Goal: Transaction & Acquisition: Purchase product/service

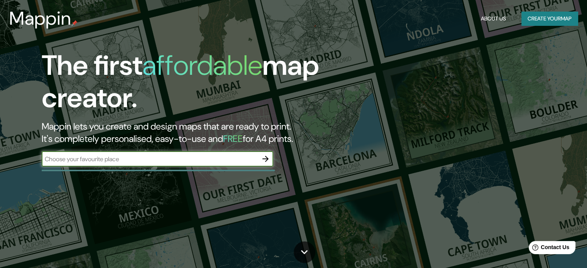
click at [205, 164] on div "​" at bounding box center [158, 158] width 232 height 15
click at [267, 156] on icon "button" at bounding box center [265, 158] width 9 height 9
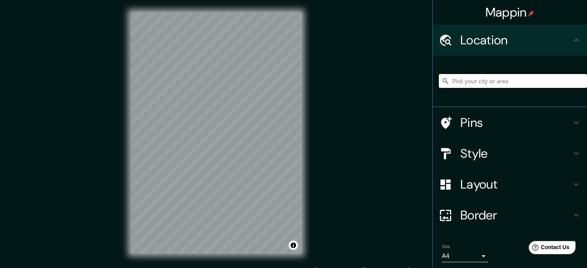
click at [476, 84] on input "Pick your city or area" at bounding box center [513, 81] width 148 height 14
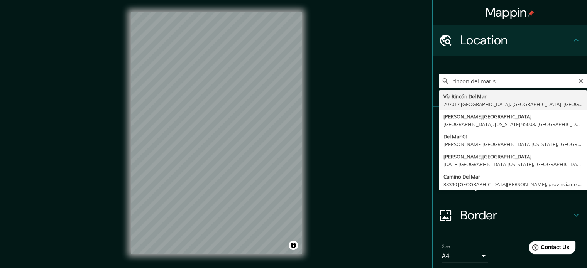
type input "Vía [GEOGRAPHIC_DATA], 707017 [GEOGRAPHIC_DATA][PERSON_NAME], [GEOGRAPHIC_DATA]…"
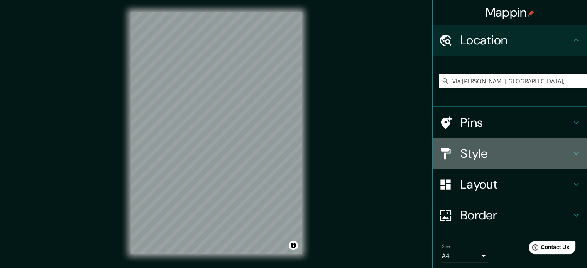
click at [479, 156] on h4 "Style" at bounding box center [516, 153] width 111 height 15
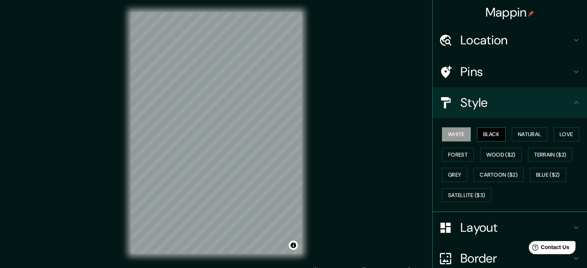
click at [481, 135] on button "Black" at bounding box center [491, 134] width 29 height 14
click at [309, 184] on div "© Mapbox © OpenStreetMap Improve this map" at bounding box center [217, 133] width 196 height 266
click at [344, 180] on div "Mappin Location Vía Rincón Del Mar, 707017 San Onofre, Sucre, Colombia Pins Sty…" at bounding box center [293, 139] width 587 height 279
click at [295, 245] on button "Toggle attribution" at bounding box center [293, 245] width 9 height 9
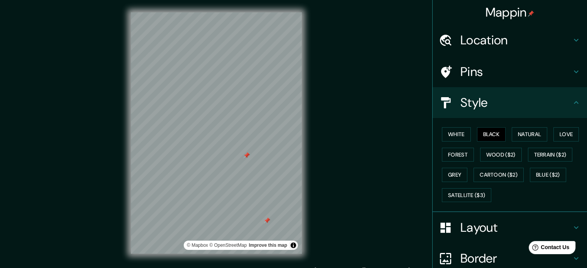
click at [505, 3] on div "Mappin" at bounding box center [510, 12] width 154 height 25
click at [245, 123] on div "Mappin Location Vía Rincón Del Mar, 707017 San Onofre, Sucre, Colombia Pins Sty…" at bounding box center [293, 139] width 587 height 279
drag, startPoint x: 121, startPoint y: 126, endPoint x: 327, endPoint y: 143, distance: 206.9
click at [327, 143] on div "Mappin Location Vía Rincón Del Mar, 707017 San Onofre, Sucre, Colombia Pins Sty…" at bounding box center [293, 139] width 587 height 279
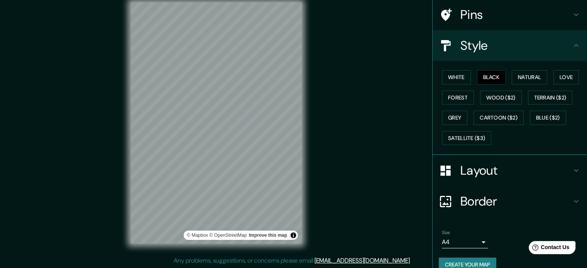
scroll to position [69, 0]
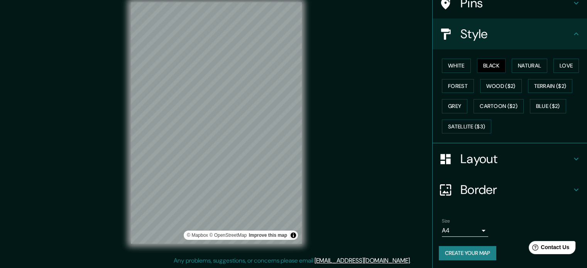
click at [463, 227] on body "Mappin Location Vía Rincón Del Mar, 707017 San Onofre, Sucre, Colombia Pins Sty…" at bounding box center [293, 124] width 587 height 268
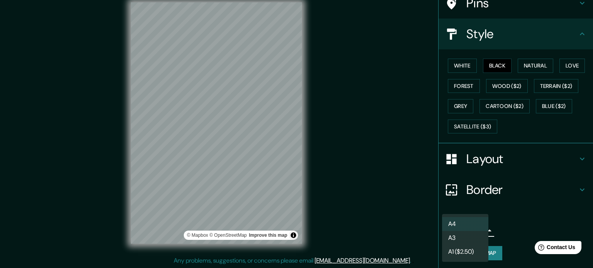
click at [461, 249] on li "A1 ($2.50)" at bounding box center [465, 252] width 46 height 14
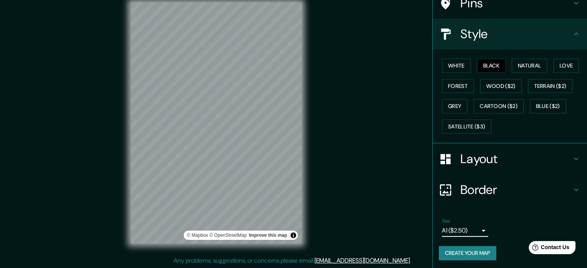
click at [449, 230] on body "Mappin Location Vía Rincón Del Mar, 707017 San Onofre, Sucre, Colombia Pins Sty…" at bounding box center [293, 124] width 587 height 268
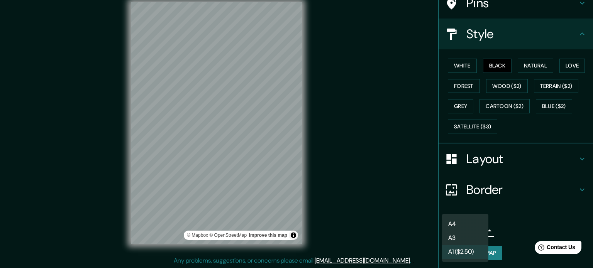
click at [456, 242] on li "A3" at bounding box center [465, 238] width 46 height 14
type input "a4"
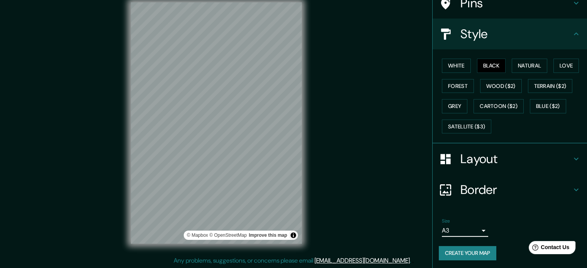
click at [463, 180] on div "Border" at bounding box center [510, 190] width 154 height 31
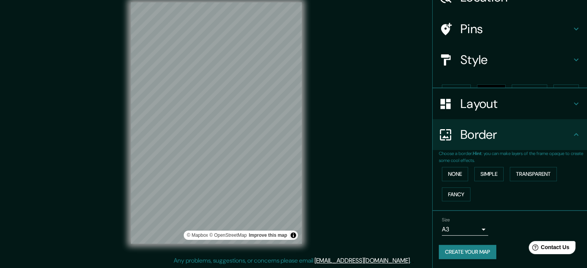
scroll to position [29, 0]
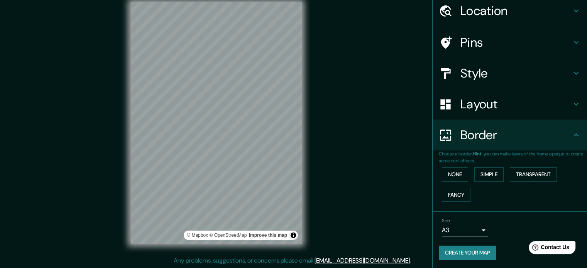
click at [461, 35] on h4 "Pins" at bounding box center [516, 42] width 111 height 15
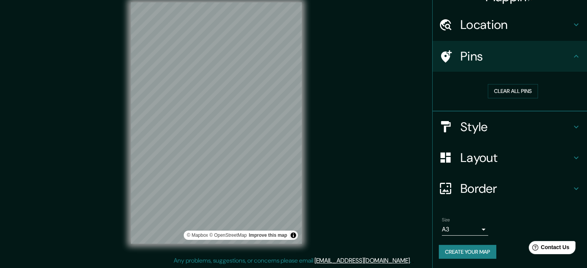
scroll to position [15, 0]
click at [468, 131] on h4 "Style" at bounding box center [516, 127] width 111 height 15
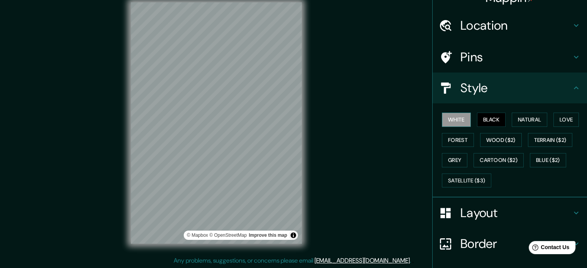
click at [446, 119] on button "White" at bounding box center [456, 120] width 29 height 14
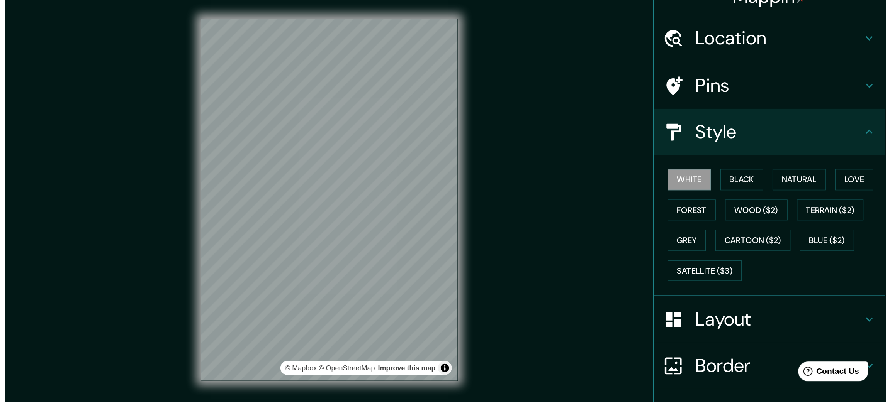
scroll to position [0, 0]
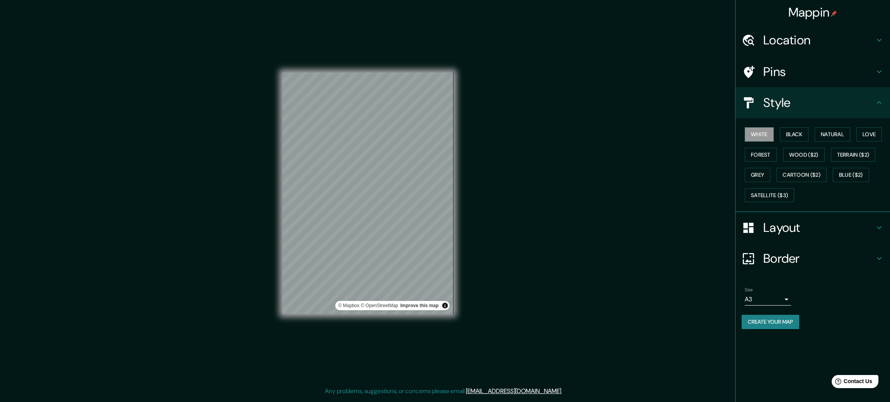
click at [370, 68] on div "© Mapbox © OpenStreetMap Improve this map" at bounding box center [367, 193] width 171 height 362
click at [361, 166] on div "© Mapbox © OpenStreetMap Improve this map" at bounding box center [367, 193] width 171 height 362
drag, startPoint x: 370, startPoint y: 68, endPoint x: 441, endPoint y: -45, distance: 133.8
click at [441, 0] on html "Mappin Location Vía Rincón Del Mar, 707017 San Onofre, Sucre, Colombia Pins Sty…" at bounding box center [445, 201] width 890 height 402
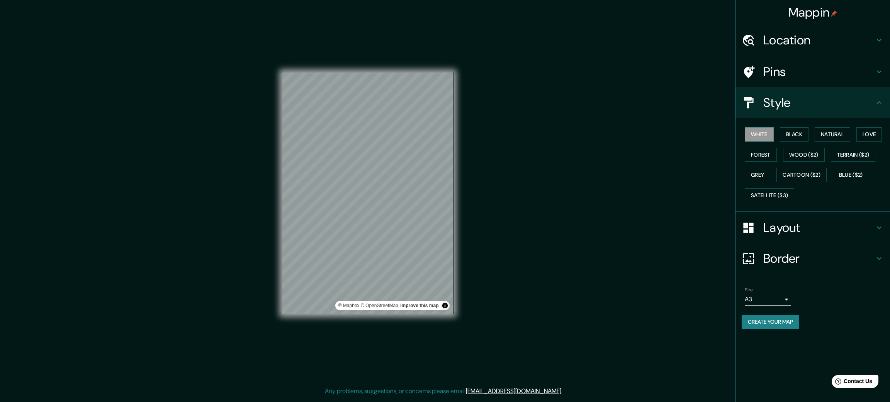
click at [587, 226] on h4 "Layout" at bounding box center [818, 227] width 111 height 15
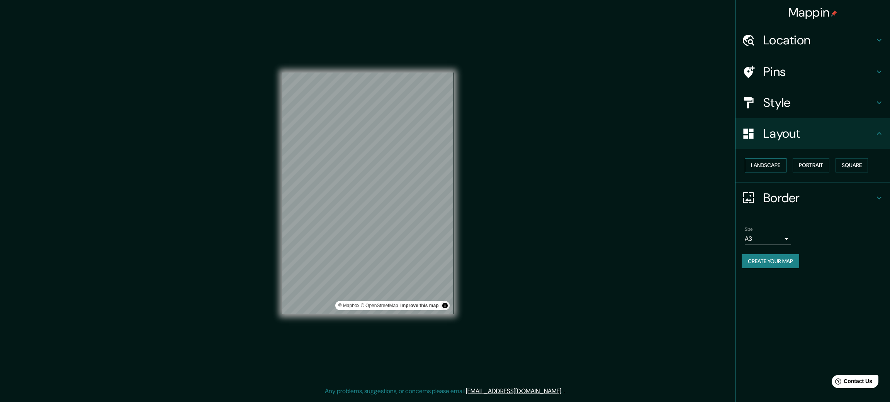
click at [587, 164] on button "Landscape" at bounding box center [765, 165] width 42 height 14
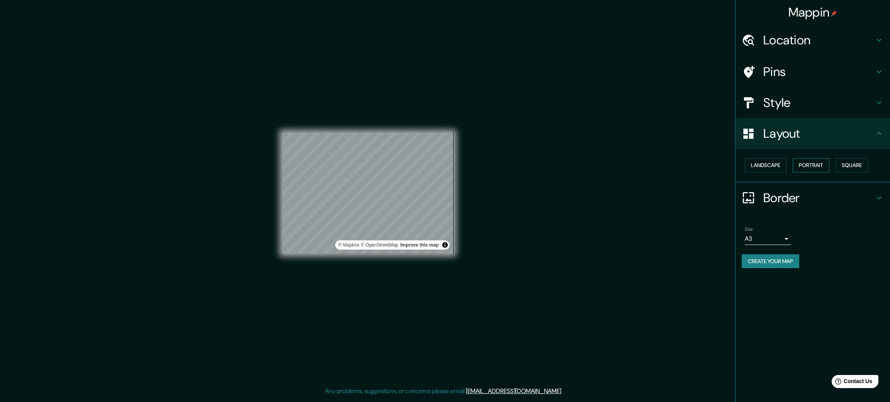
click at [587, 159] on button "Portrait" at bounding box center [810, 165] width 37 height 14
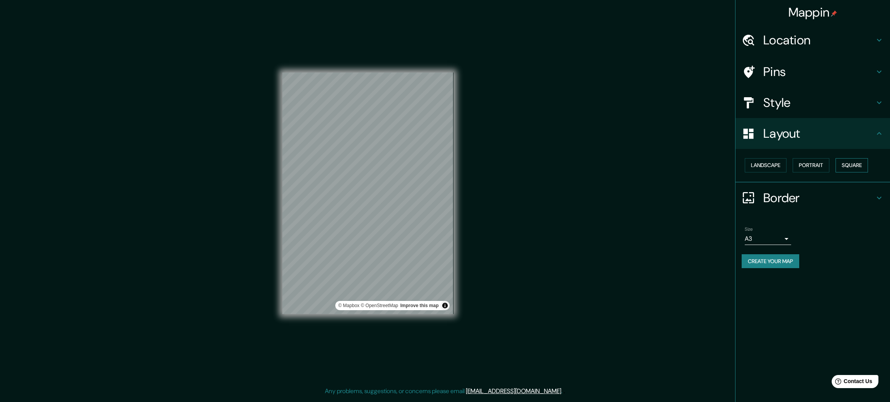
click at [587, 163] on button "Square" at bounding box center [851, 165] width 32 height 14
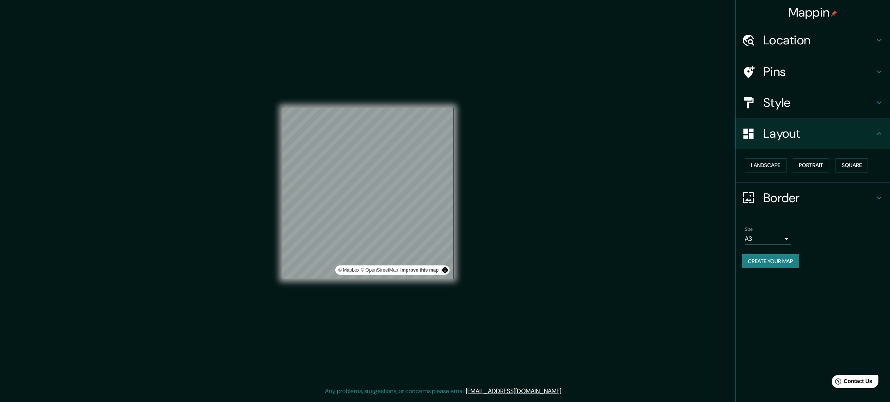
click at [587, 240] on body "Mappin Location Vía Rincón Del Mar, 707017 San Onofre, Sucre, Colombia Pins Sty…" at bounding box center [445, 201] width 890 height 402
click at [587, 201] on div at bounding box center [445, 201] width 890 height 402
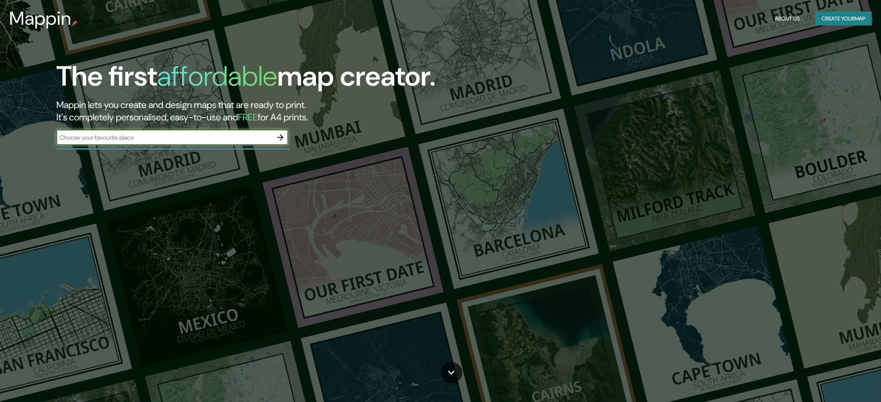
click at [279, 139] on icon "button" at bounding box center [280, 137] width 9 height 9
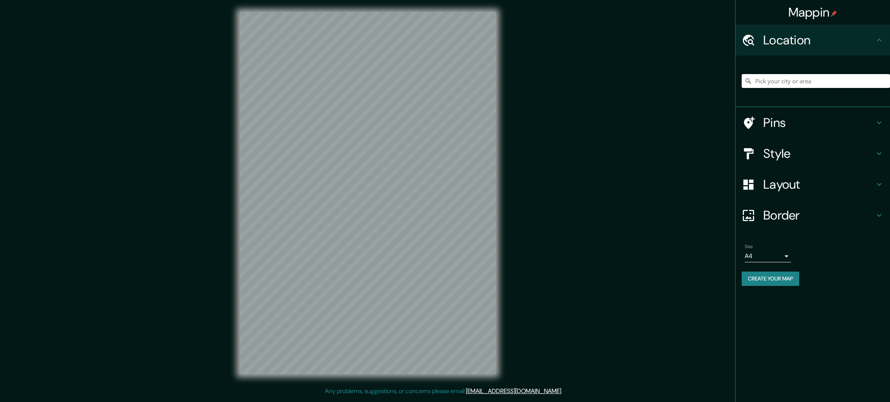
click at [810, 83] on input "Pick your city or area" at bounding box center [815, 81] width 148 height 14
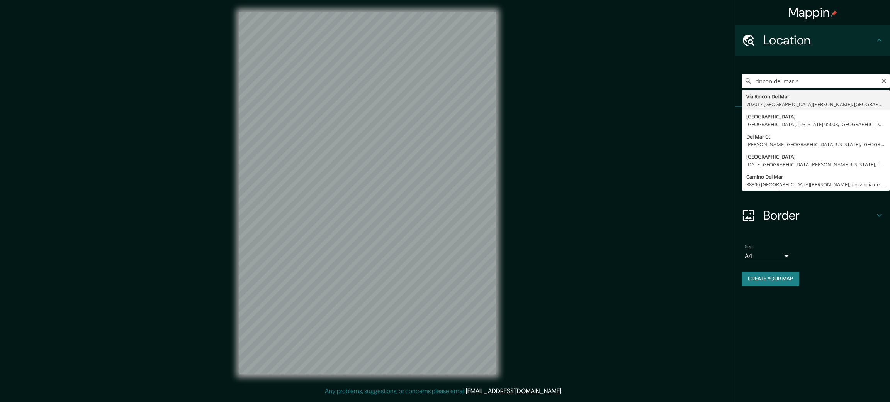
type input "Vía [GEOGRAPHIC_DATA], 707017 [GEOGRAPHIC_DATA][PERSON_NAME], [GEOGRAPHIC_DATA]…"
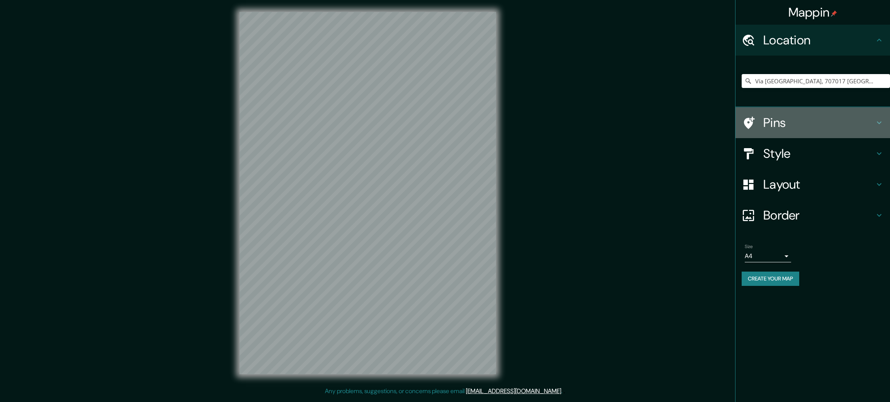
click at [789, 120] on h4 "Pins" at bounding box center [818, 122] width 111 height 15
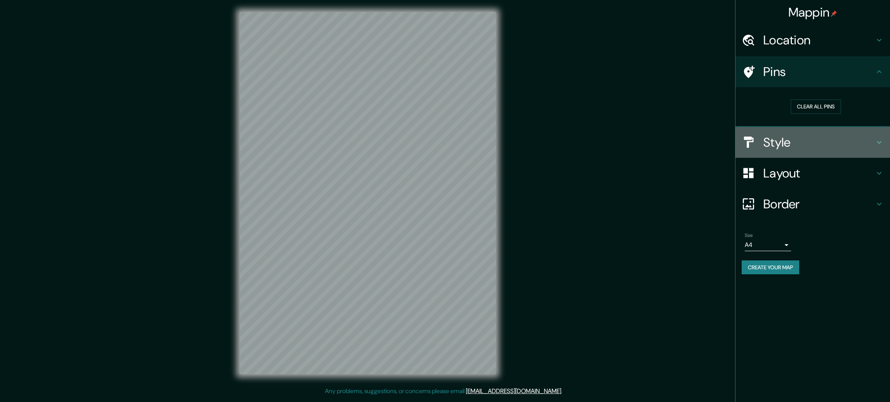
click at [791, 140] on h4 "Style" at bounding box center [818, 142] width 111 height 15
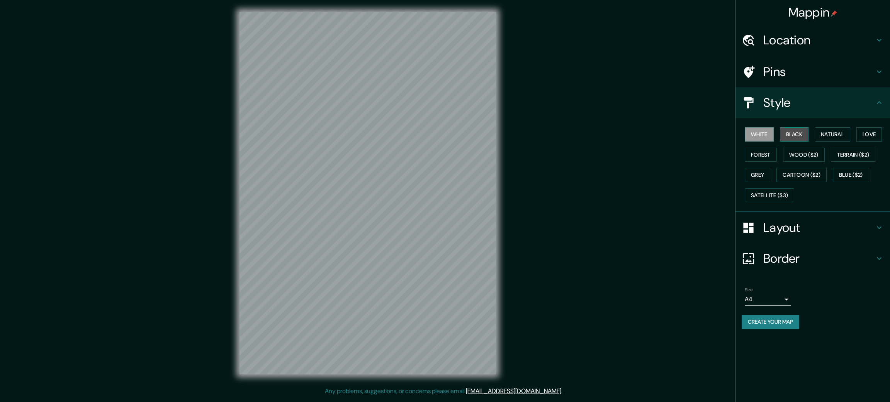
click at [790, 134] on button "Black" at bounding box center [794, 134] width 29 height 14
click at [839, 129] on button "Natural" at bounding box center [832, 134] width 36 height 14
click at [777, 103] on h4 "Style" at bounding box center [818, 102] width 111 height 15
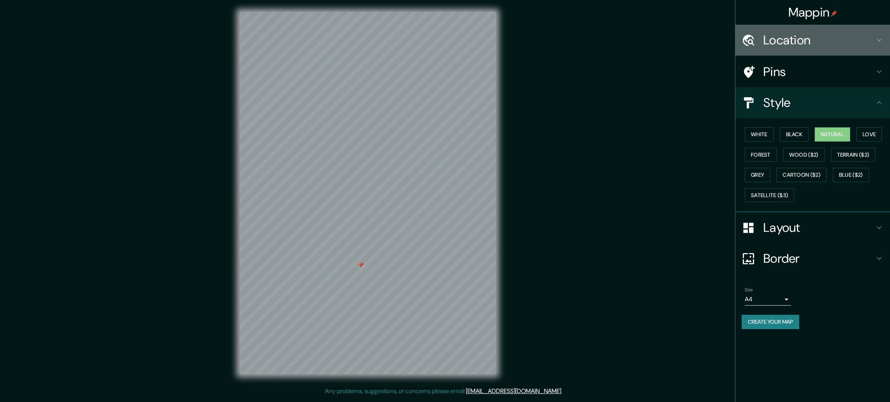
click at [795, 43] on h4 "Location" at bounding box center [818, 39] width 111 height 15
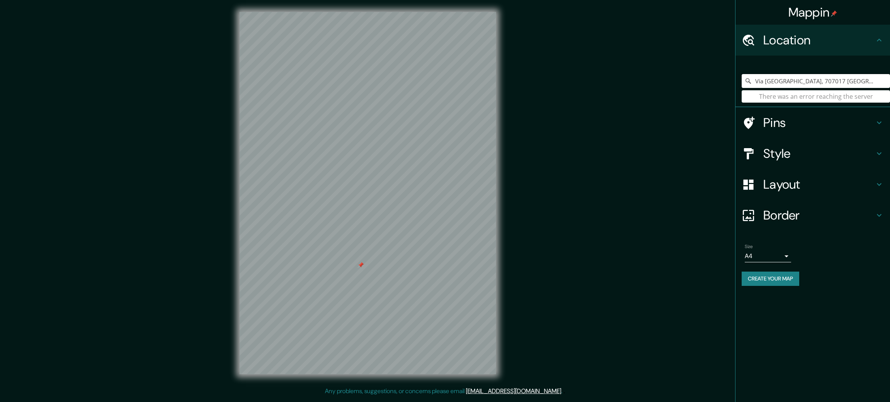
click at [790, 78] on input "Vía Rincón Del Mar, 707017 San Onofre, Sucre, Colombia" at bounding box center [815, 81] width 148 height 14
